Goal: Task Accomplishment & Management: Complete application form

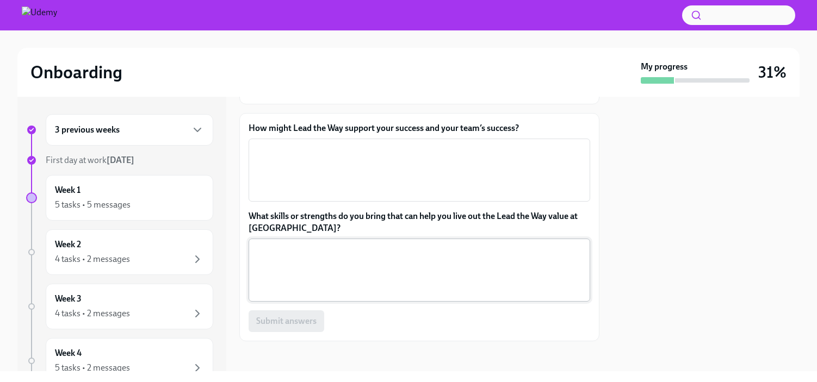
scroll to position [113, 0]
click at [540, 200] on div "x ​" at bounding box center [420, 170] width 342 height 63
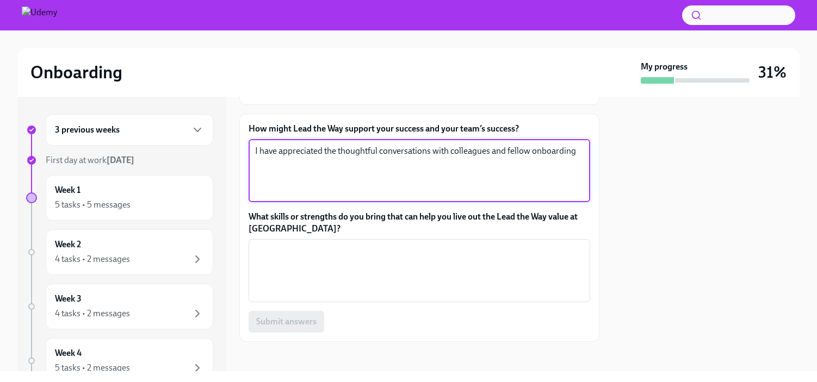
drag, startPoint x: 508, startPoint y: 152, endPoint x: 456, endPoint y: 151, distance: 51.7
click at [456, 151] on textarea "I have appreciated the thoughtful conversations with colleagues and fellow onbo…" at bounding box center [419, 171] width 329 height 52
click at [543, 150] on textarea "I have appreciated the thoughtful conversations with fellow onboarding" at bounding box center [419, 171] width 329 height 52
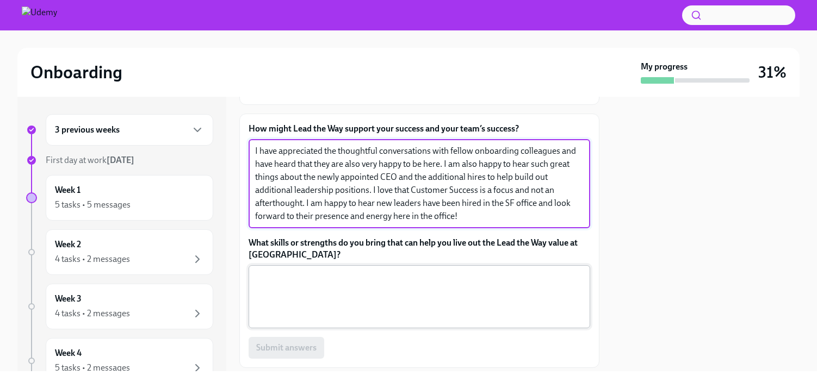
type textarea "I have appreciated the thoughtful conversations with fellow onboarding colleagu…"
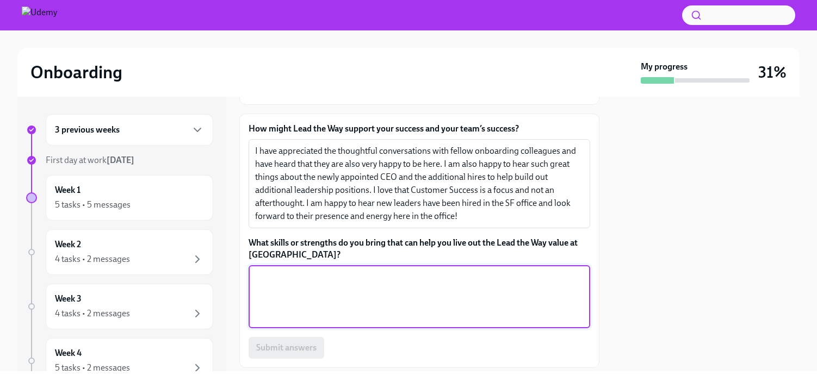
click at [425, 290] on textarea "What skills or strengths do you bring that can help you live out the Lead the W…" at bounding box center [419, 297] width 329 height 52
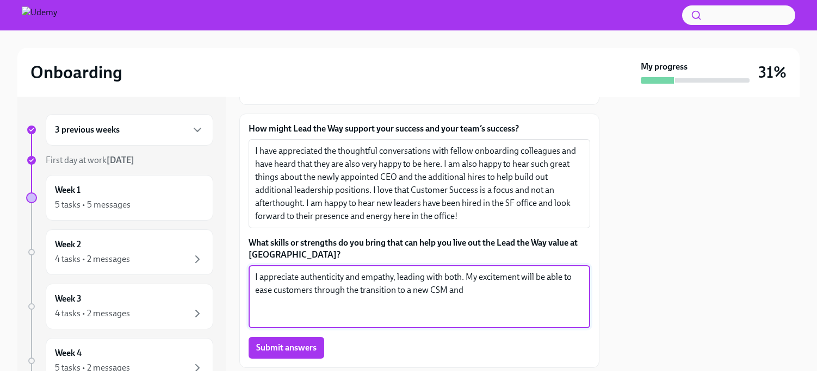
click at [546, 277] on textarea "I appreciate authenticity and empathy, leading with both. My excitement will be…" at bounding box center [419, 297] width 329 height 52
drag, startPoint x: 558, startPoint y: 278, endPoint x: 541, endPoint y: 276, distance: 16.9
click at [540, 278] on textarea "I appreciate authenticity and empathy, leading with both. My excitement will ab…" at bounding box center [419, 297] width 329 height 52
click at [520, 289] on textarea "I appreciate authenticity and empathy, leading with both. My excitement will id…" at bounding box center [419, 297] width 329 height 52
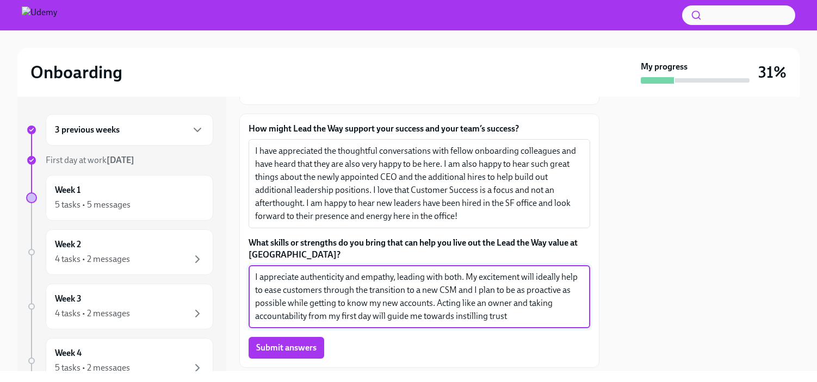
click at [548, 317] on textarea "I appreciate authenticity and empathy, leading with both. My excitement will id…" at bounding box center [419, 297] width 329 height 52
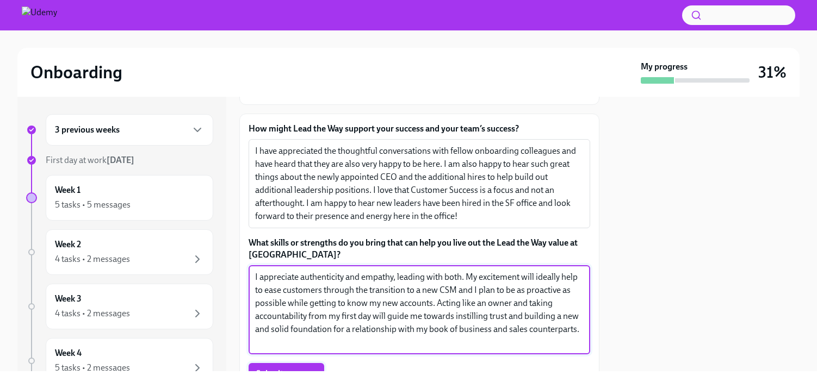
type textarea "I appreciate authenticity and empathy, leading with both. My excitement will id…"
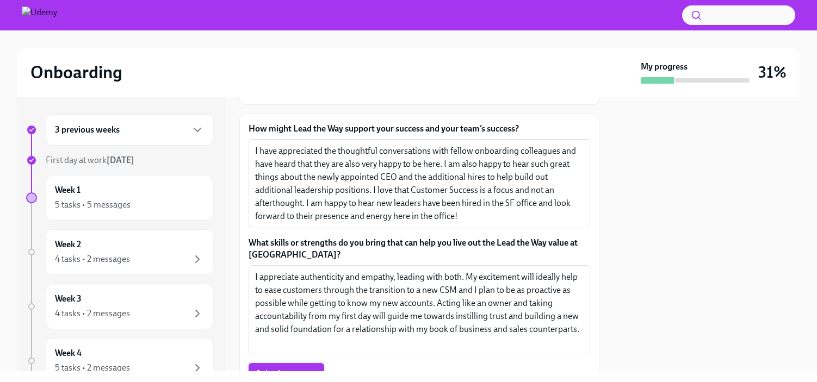
click at [310, 370] on span "Submit answers" at bounding box center [286, 374] width 60 height 11
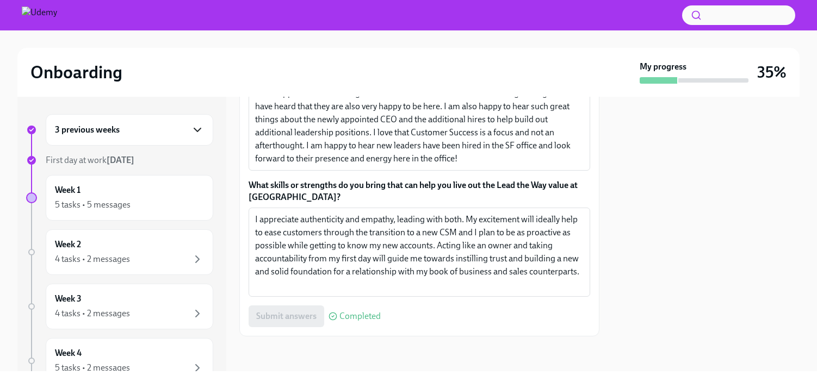
click at [191, 130] on icon "button" at bounding box center [197, 129] width 13 height 13
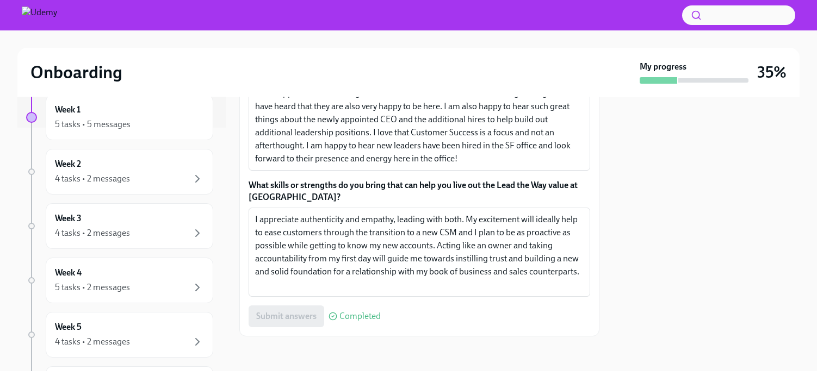
scroll to position [271, 0]
